Goal: Information Seeking & Learning: Learn about a topic

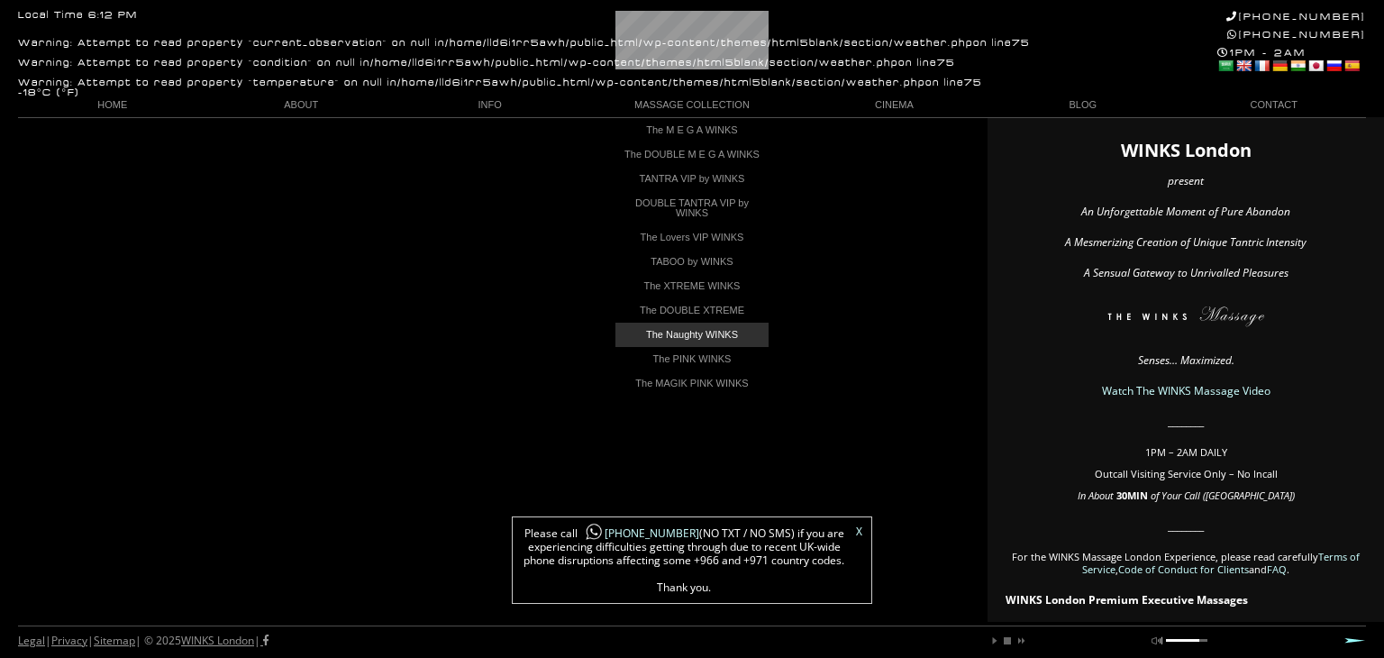
click at [724, 343] on link "The Naughty WINKS" at bounding box center [691, 335] width 153 height 24
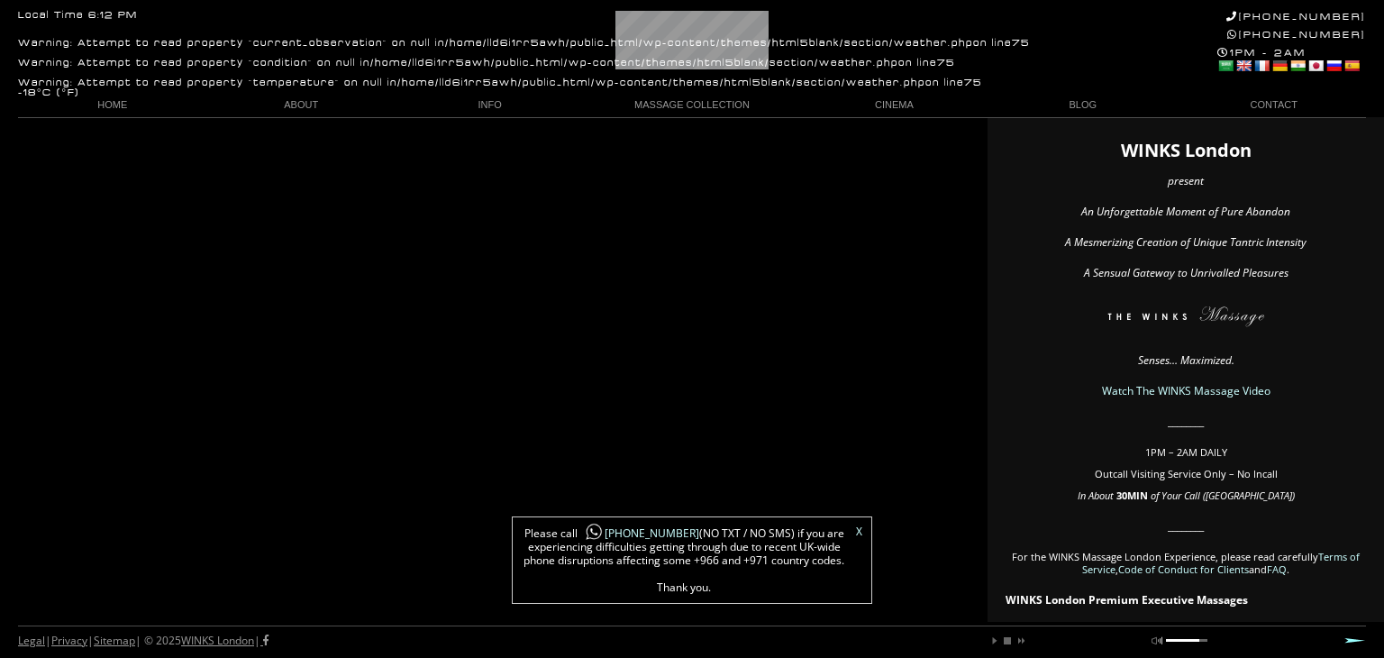
scroll to position [0, 36]
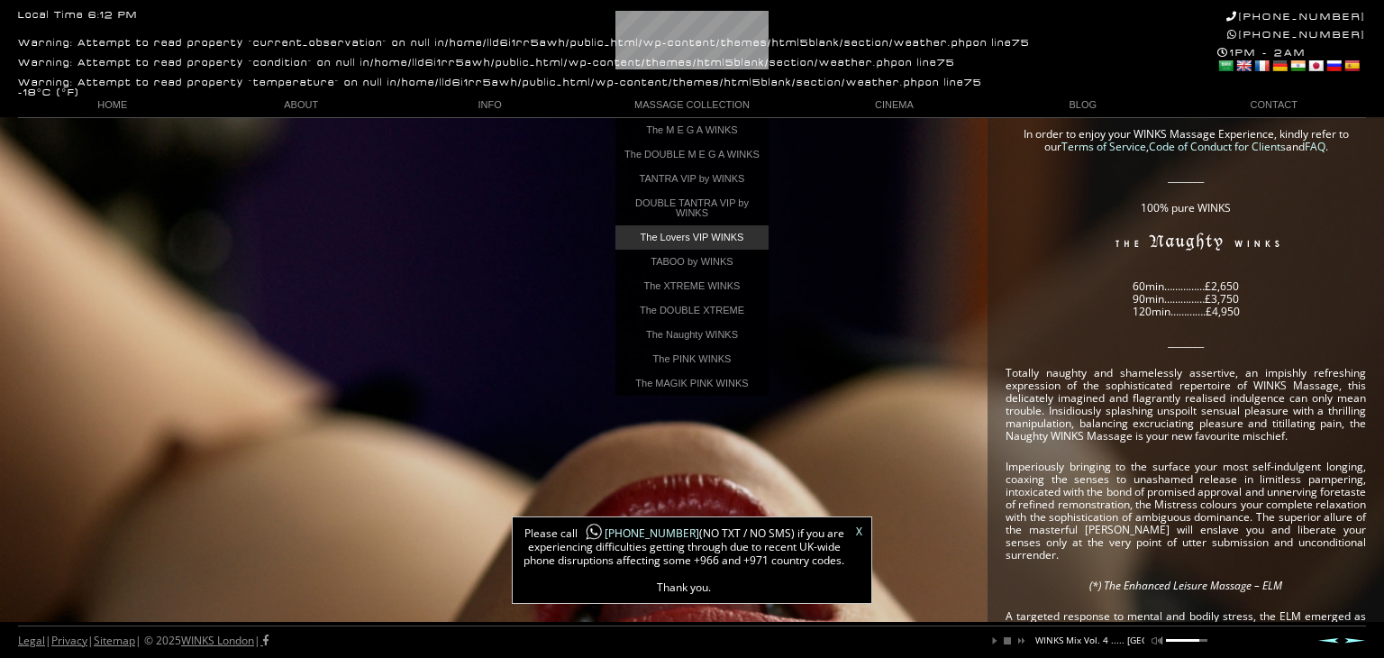
click at [675, 242] on link "The Lovers VIP WINKS" at bounding box center [691, 237] width 153 height 24
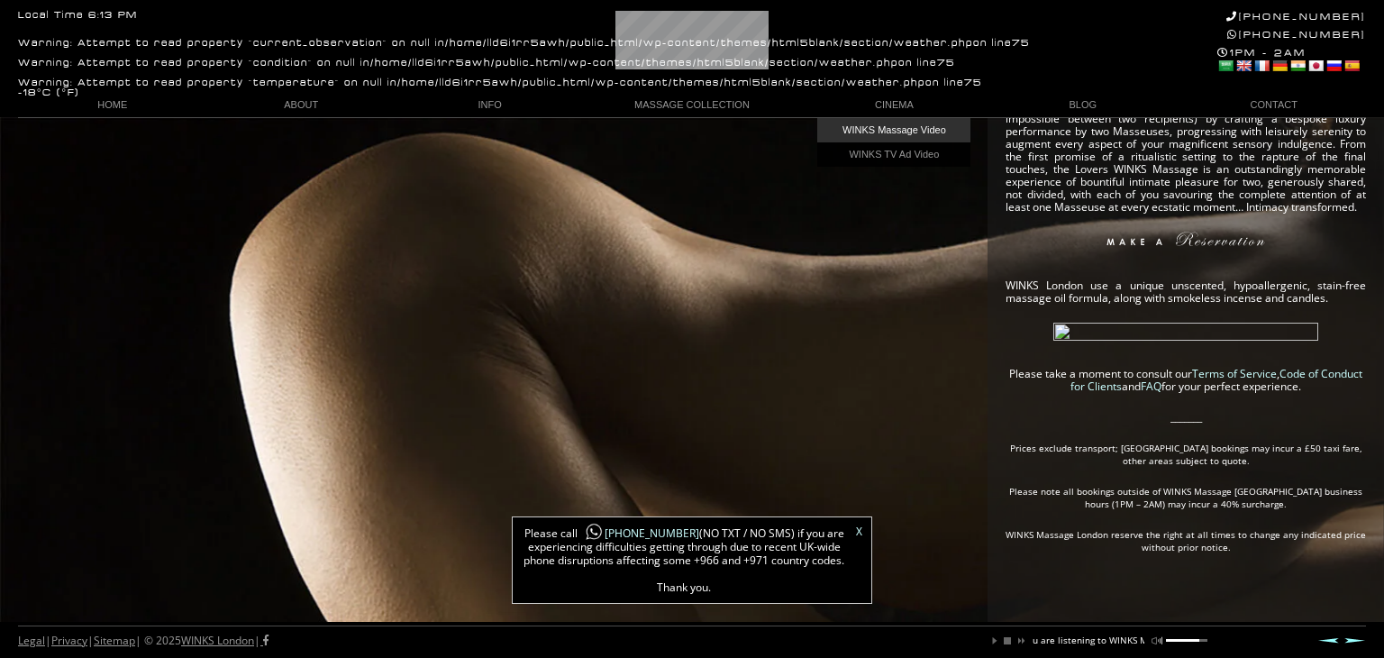
click at [902, 132] on link "WINKS Massage Video" at bounding box center [893, 130] width 153 height 24
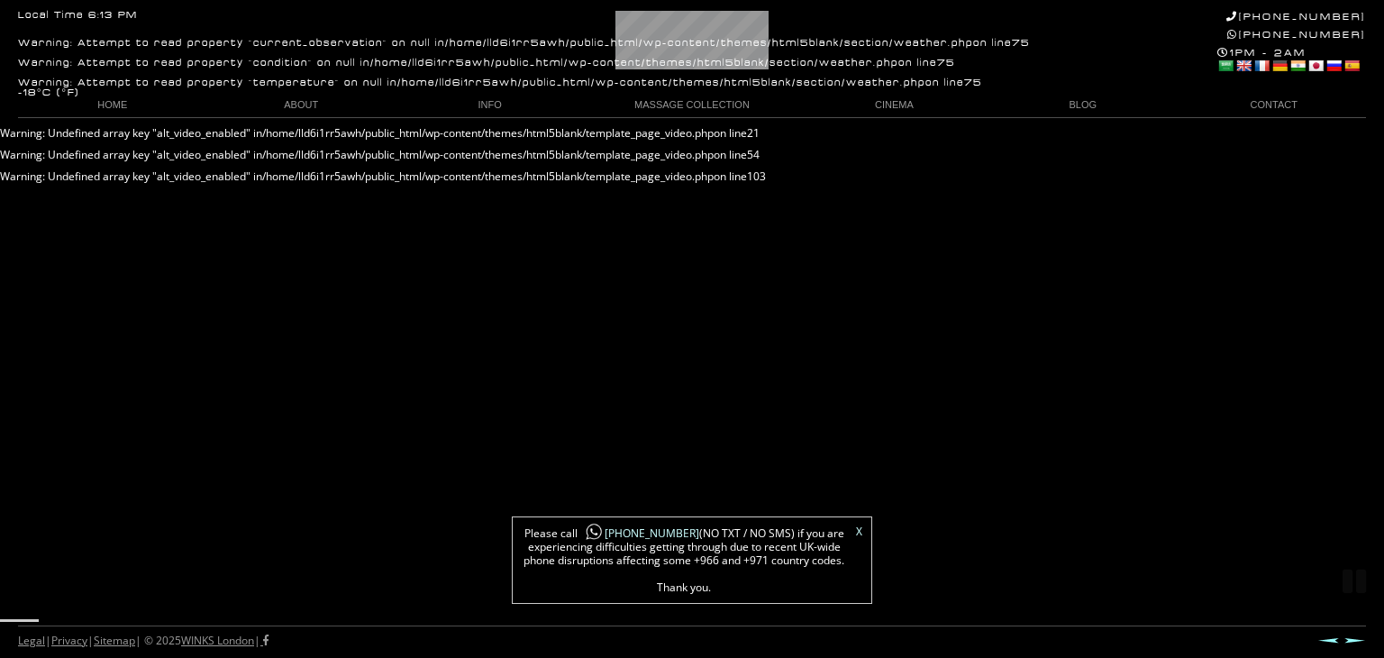
click at [861, 531] on link "X" at bounding box center [859, 531] width 6 height 11
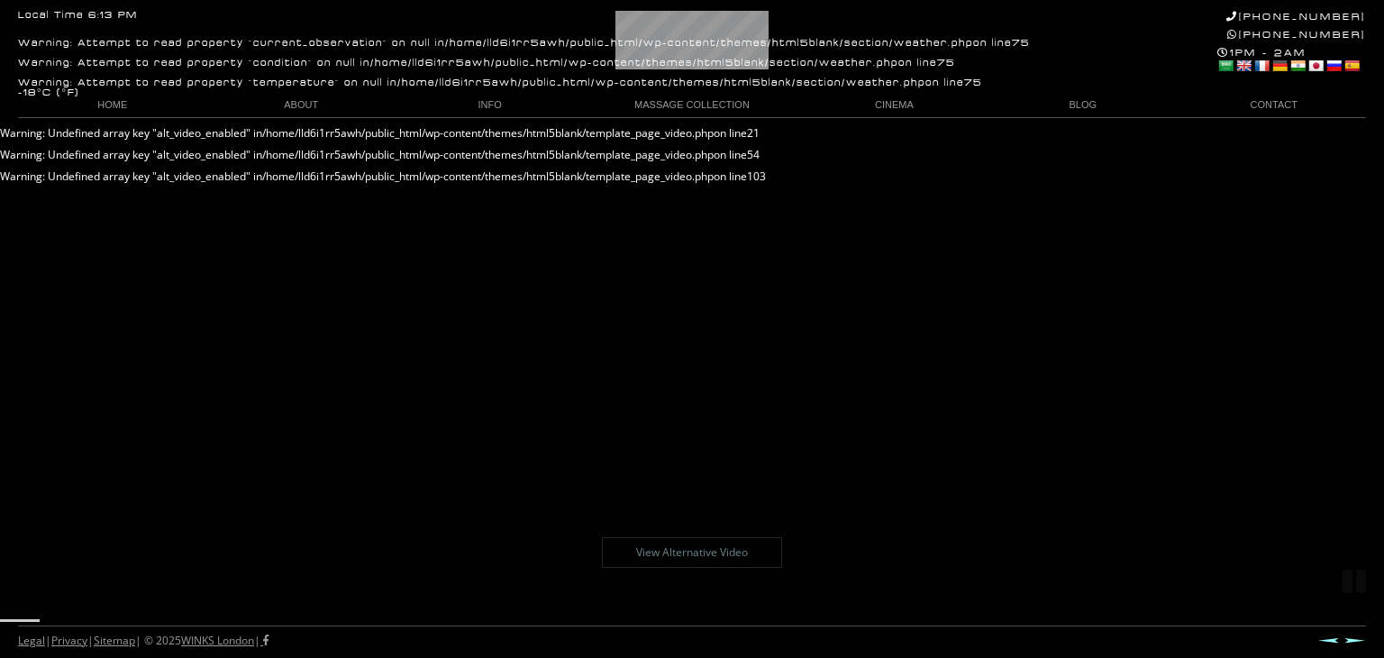
click at [688, 555] on link "View Alternative Video" at bounding box center [692, 552] width 180 height 31
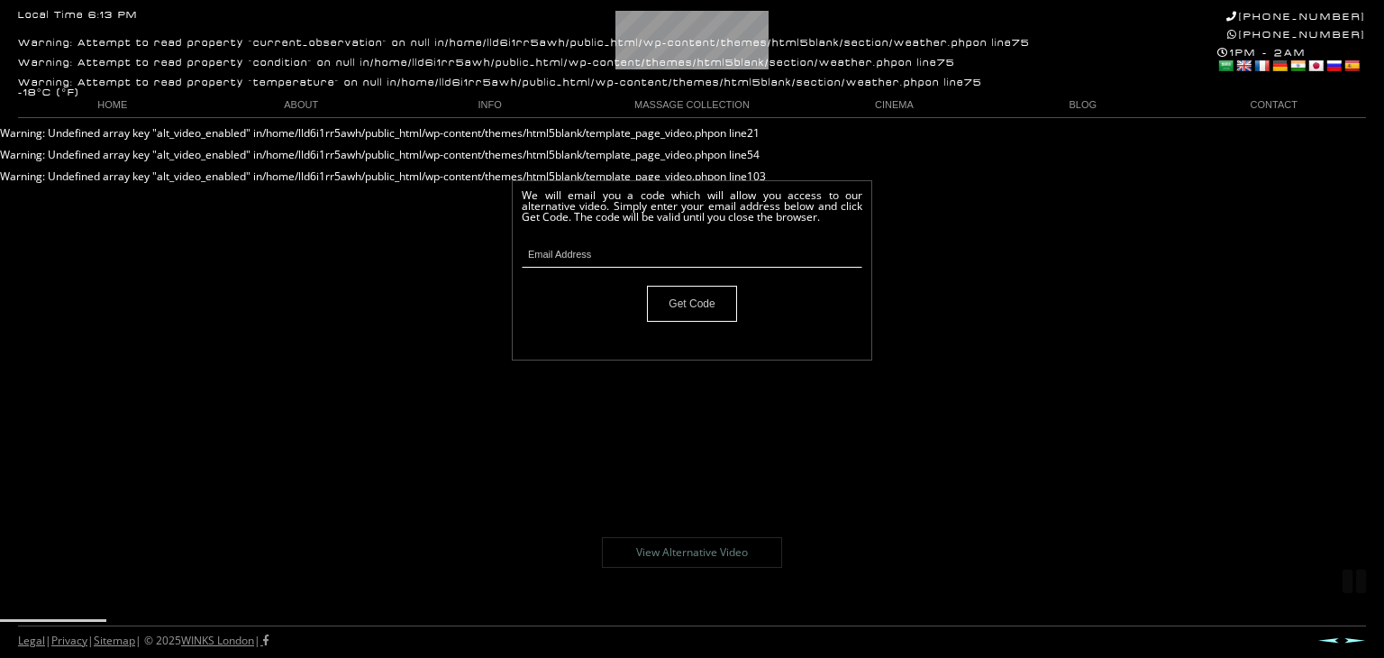
click at [1346, 638] on link "Next" at bounding box center [1355, 640] width 22 height 6
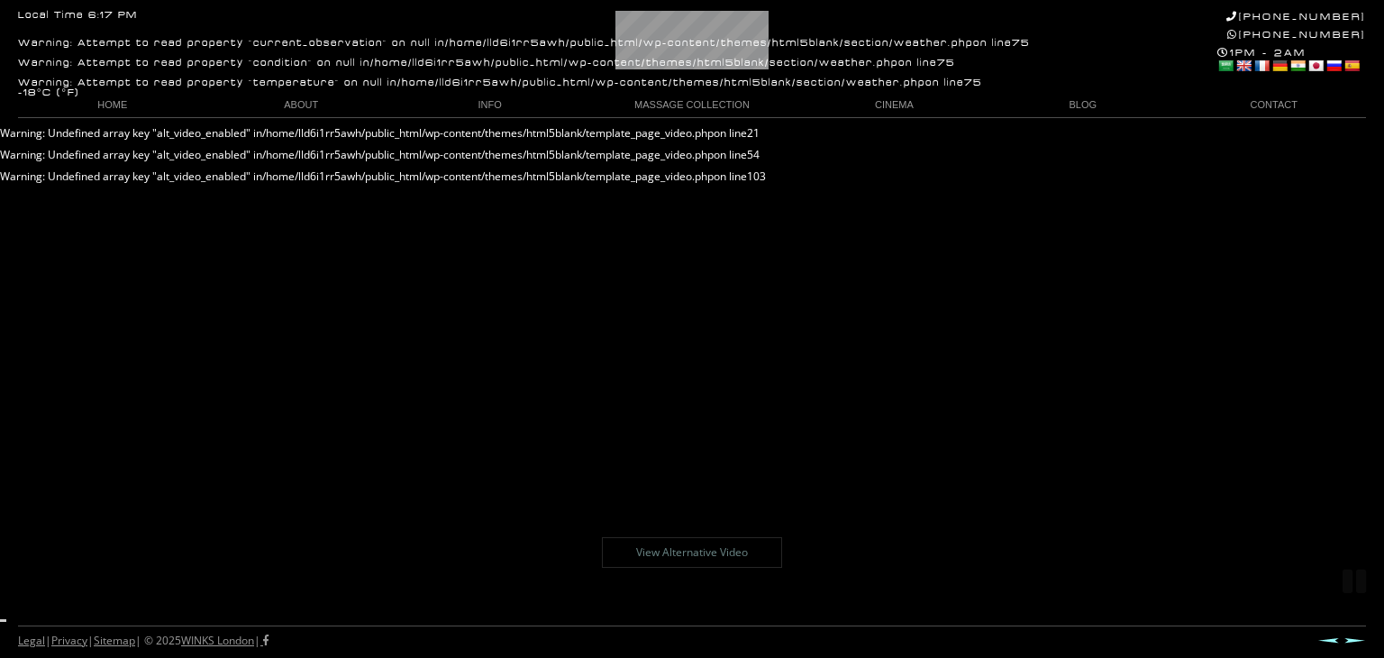
click at [1356, 642] on link "Next" at bounding box center [1355, 640] width 22 height 6
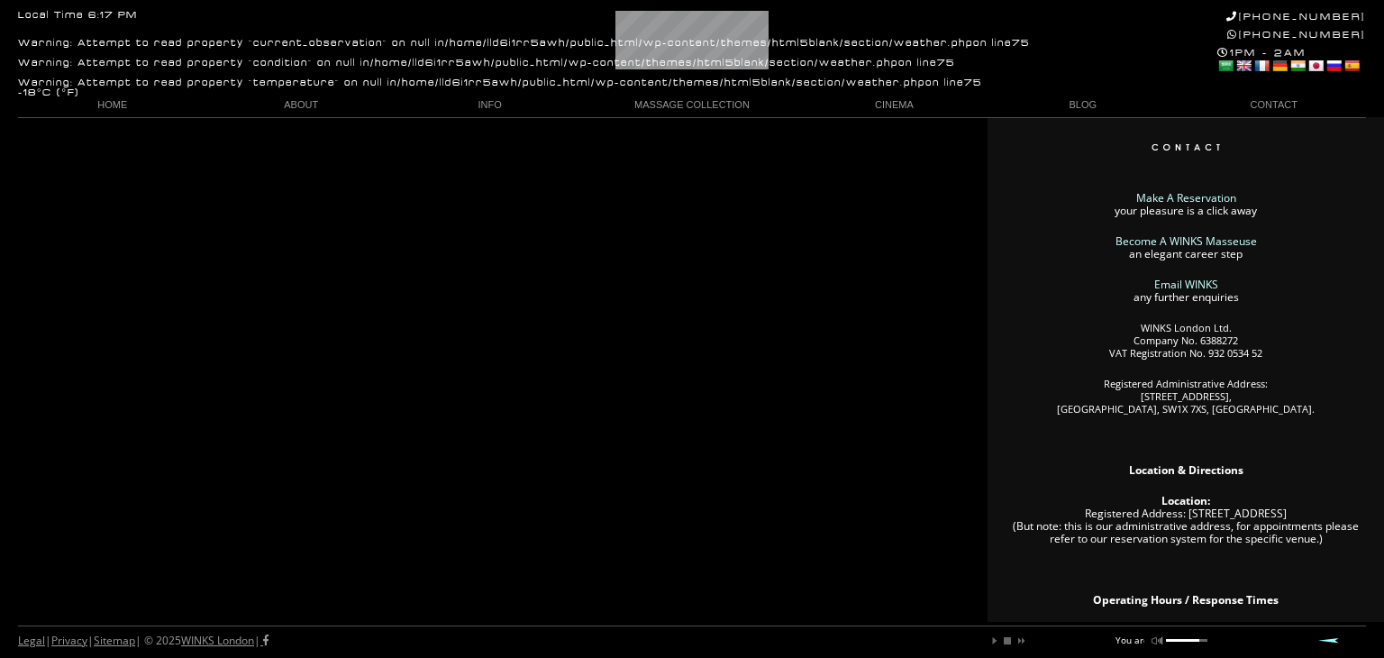
click at [1325, 642] on link "Prev" at bounding box center [1328, 640] width 22 height 6
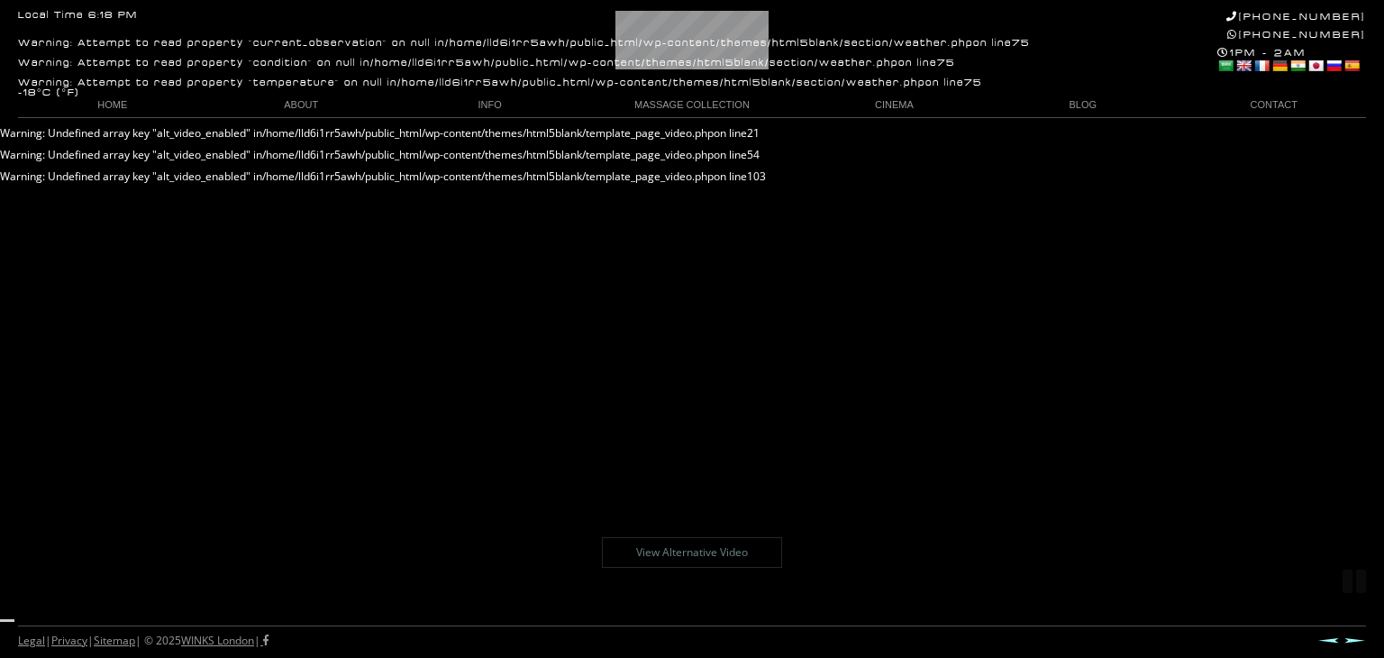
click at [1325, 642] on link "Prev" at bounding box center [1328, 640] width 22 height 6
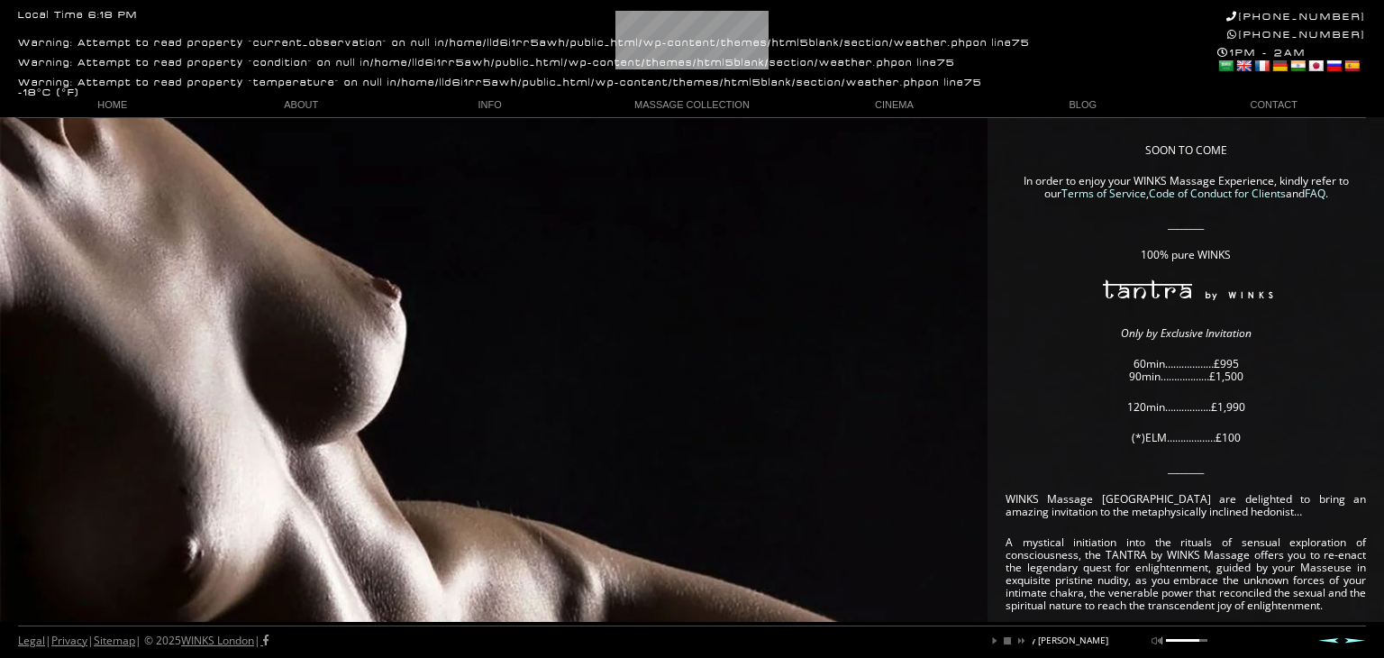
click at [1325, 642] on link "Prev" at bounding box center [1328, 640] width 22 height 6
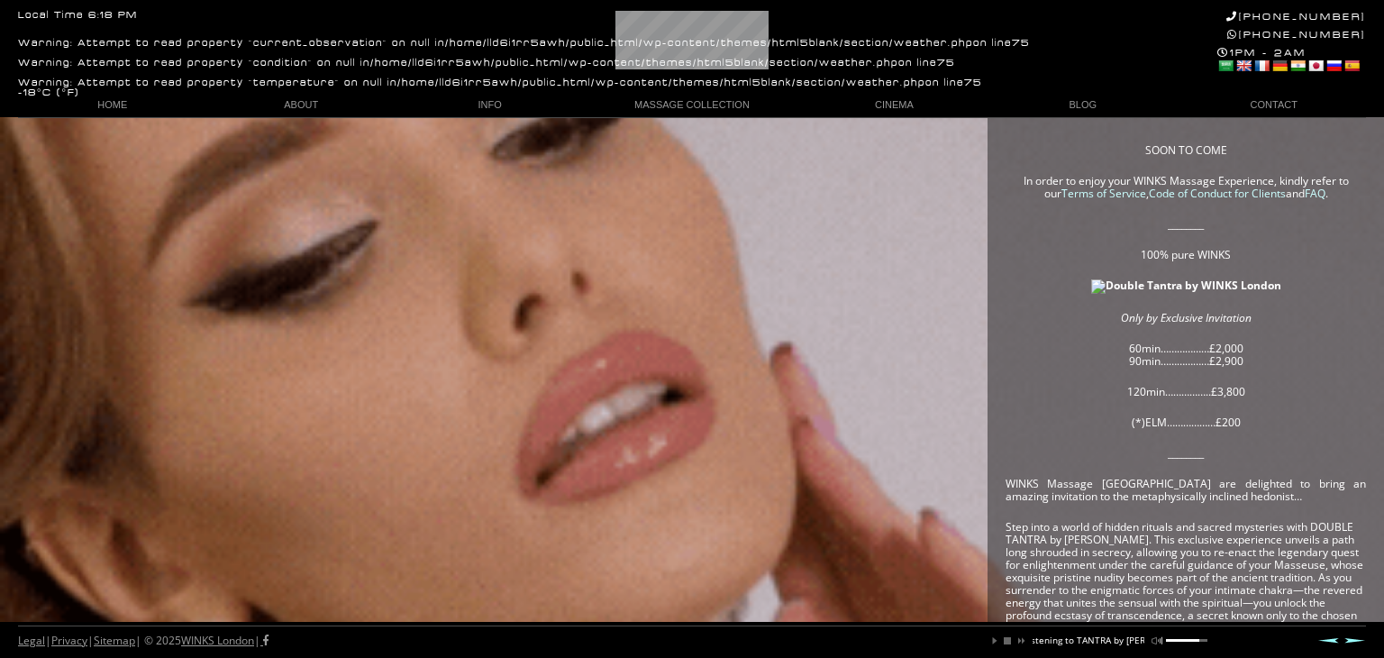
click at [1325, 642] on link "Prev" at bounding box center [1328, 640] width 22 height 6
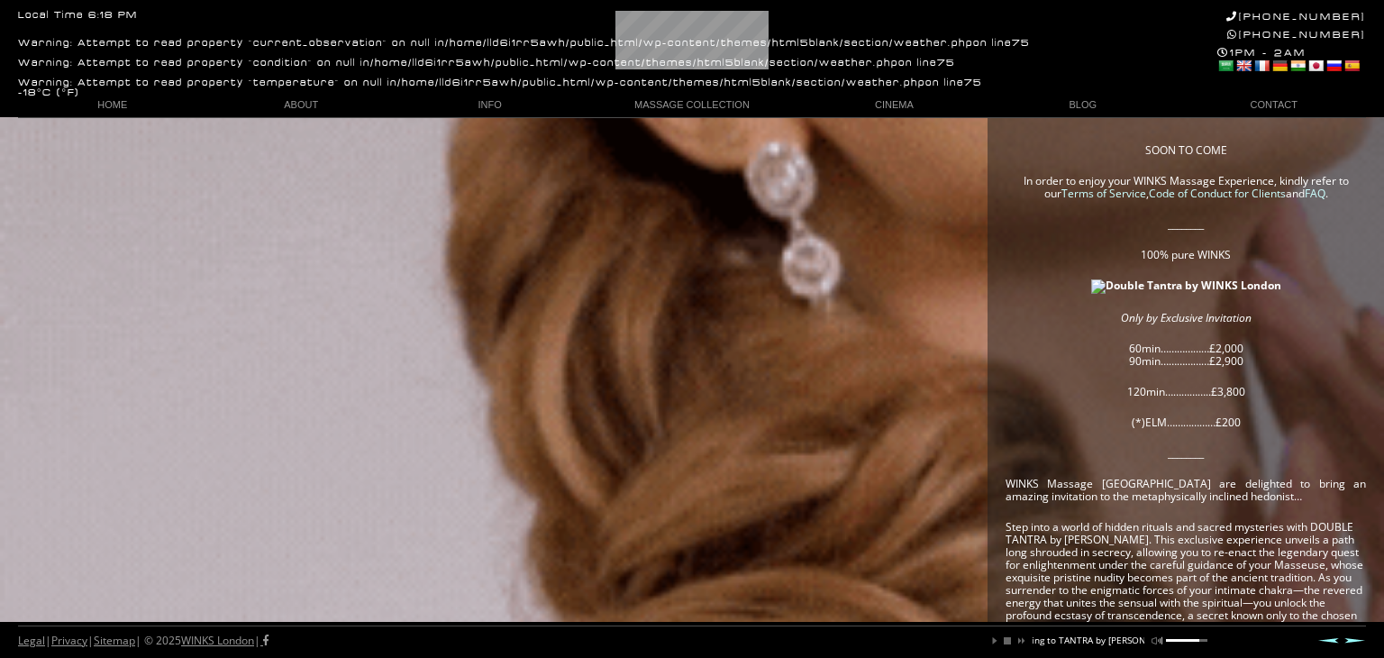
scroll to position [0, 175]
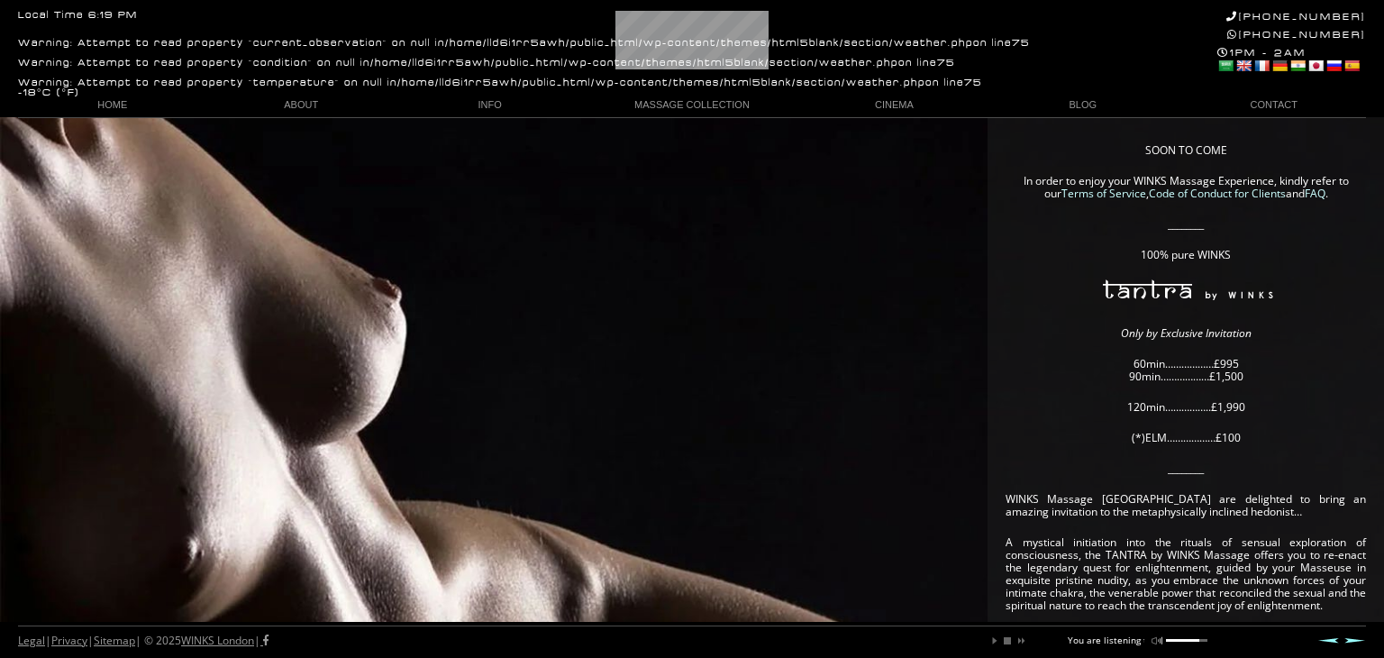
click at [1325, 642] on link "Prev" at bounding box center [1328, 640] width 22 height 6
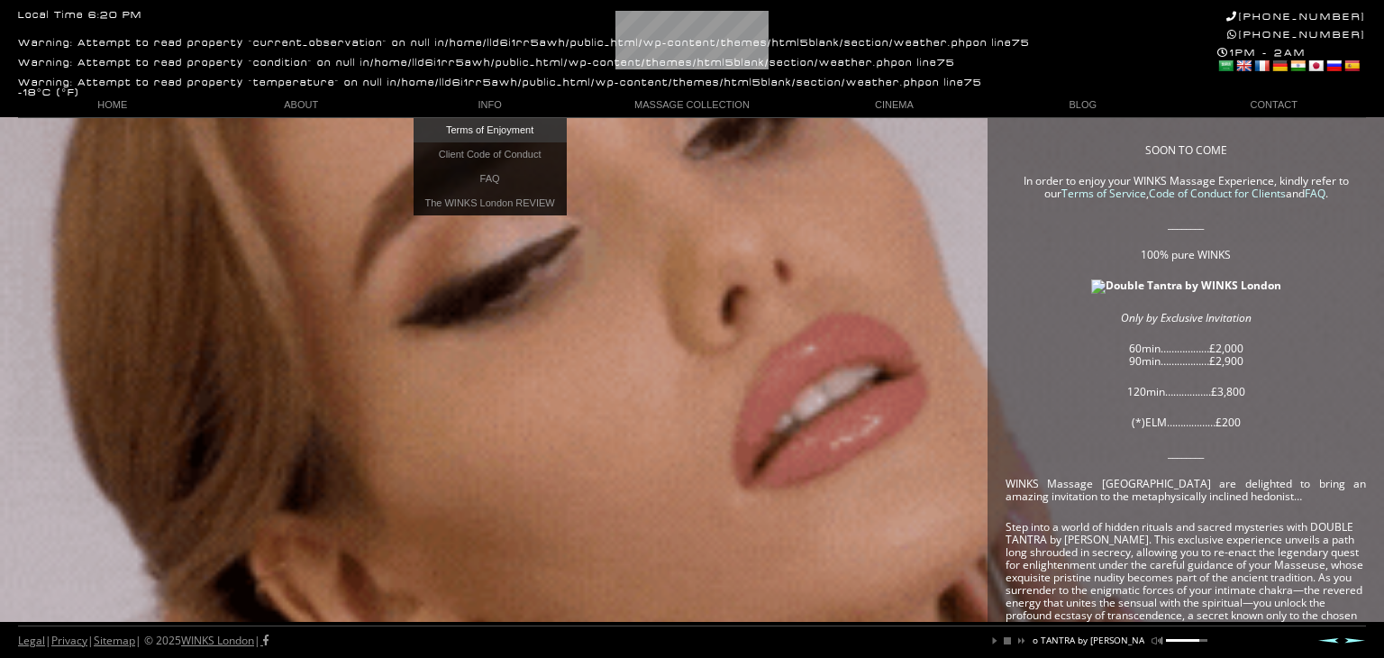
click at [490, 131] on link "Terms of Enjoyment" at bounding box center [490, 130] width 153 height 24
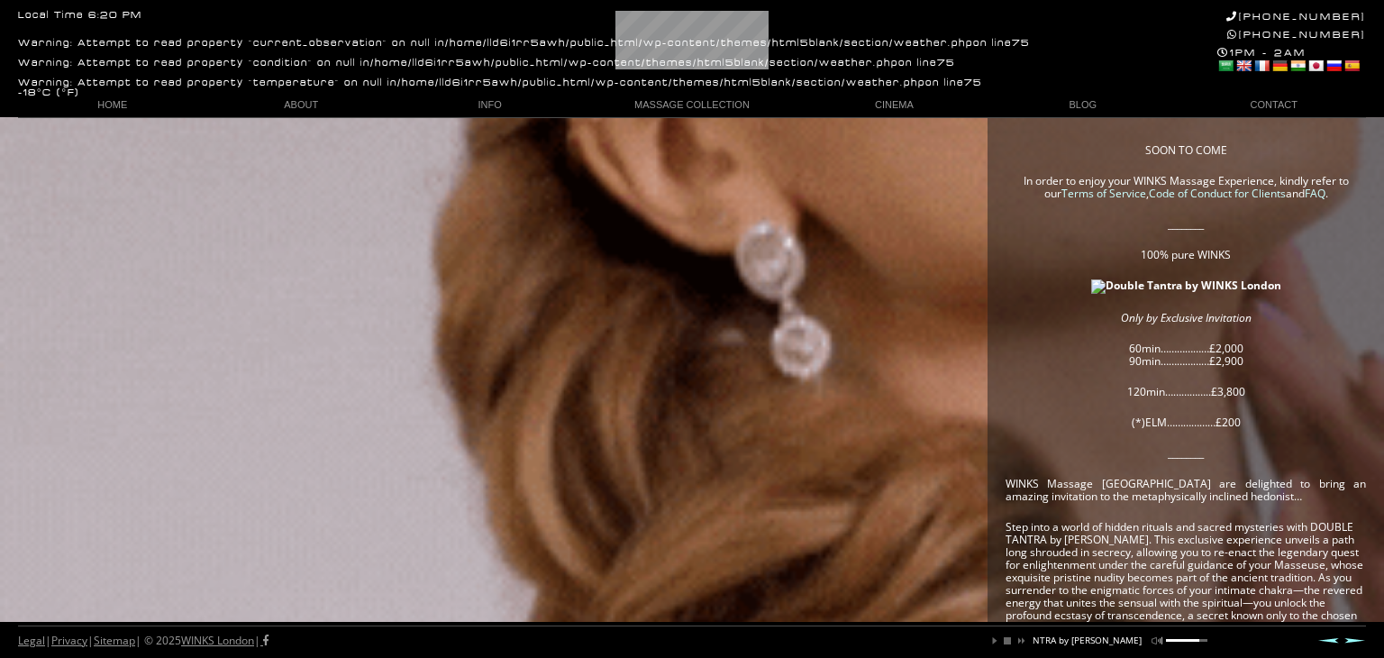
scroll to position [0, 212]
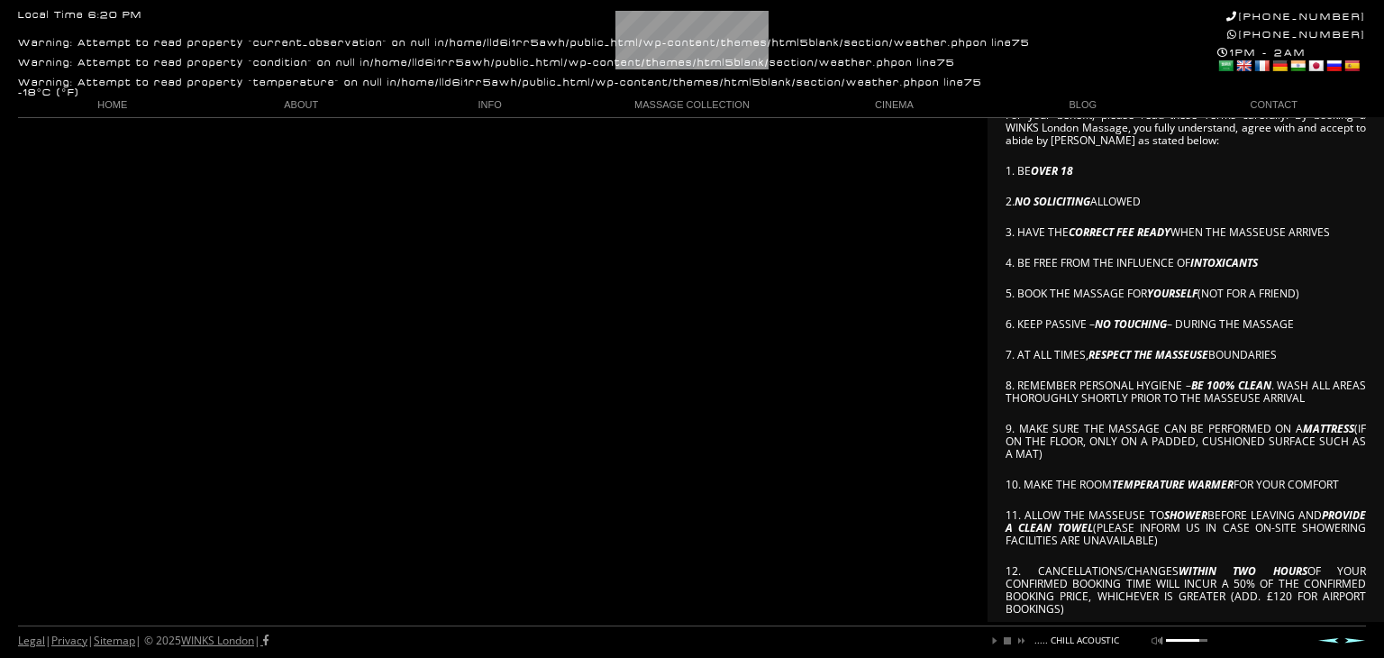
scroll to position [349, 0]
